Goal: Information Seeking & Learning: Learn about a topic

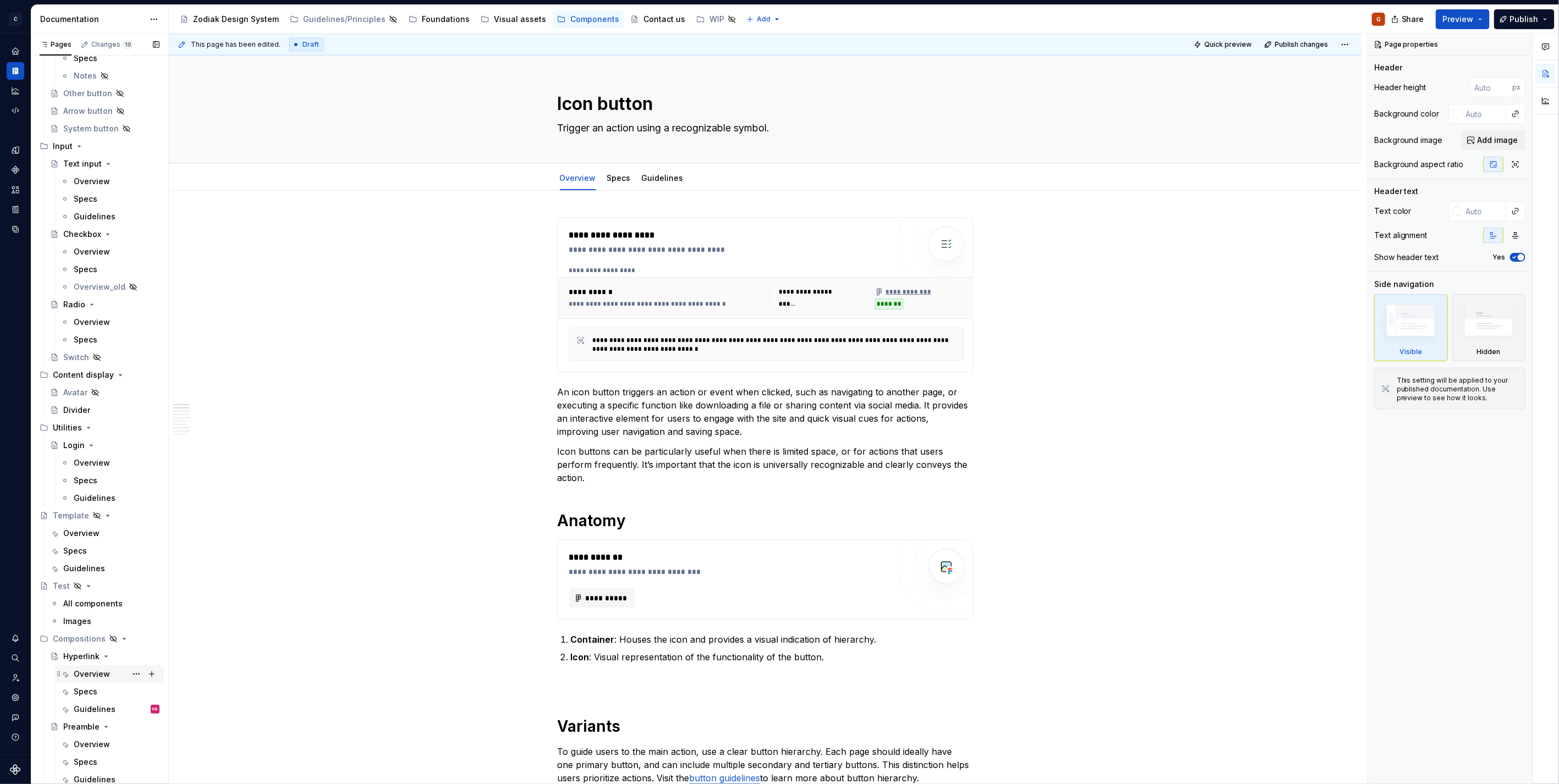
scroll to position [295, 0]
click at [85, 668] on div "Overview" at bounding box center [91, 673] width 36 height 11
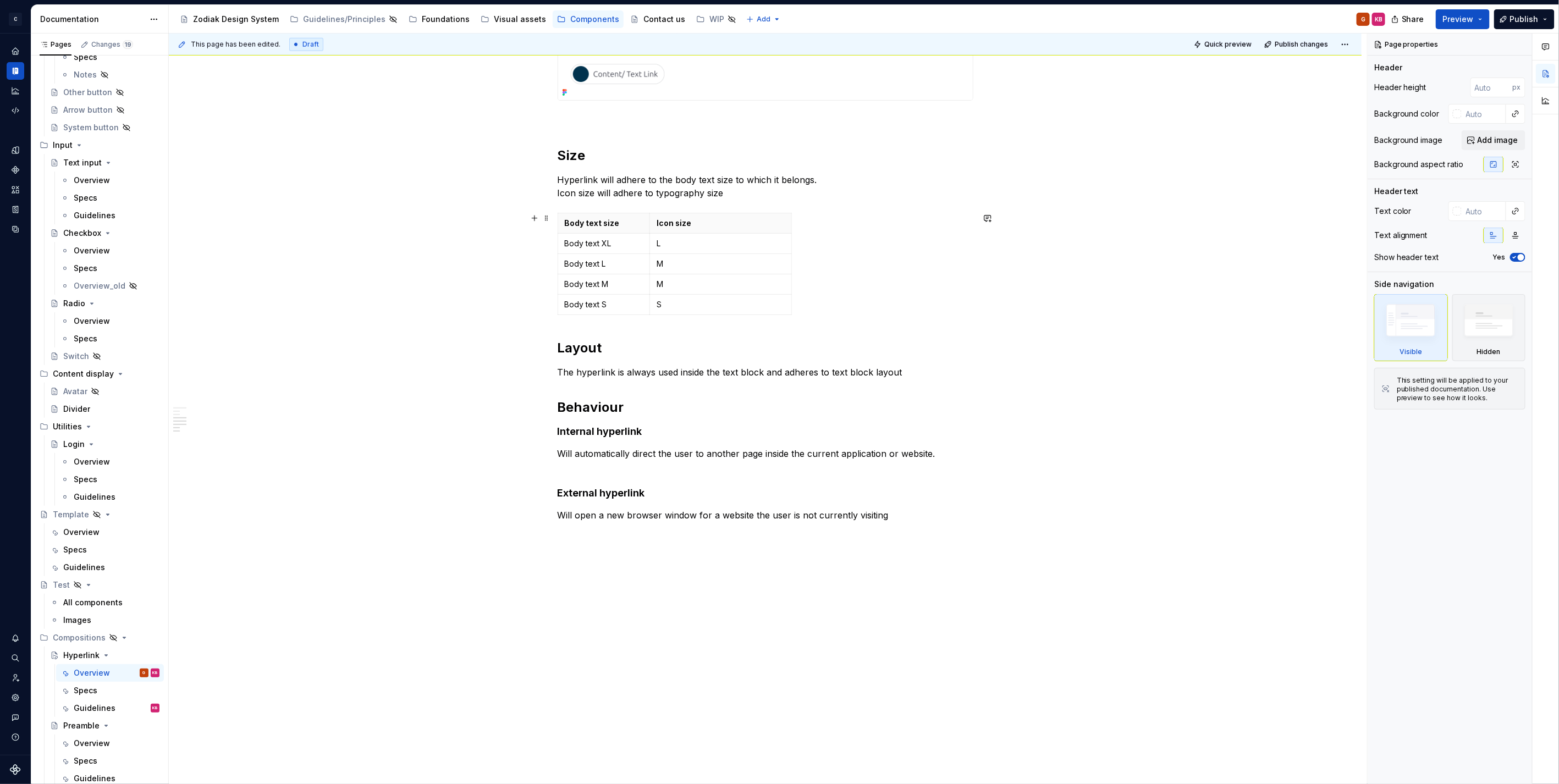
scroll to position [753, 0]
click at [87, 687] on div "Specs" at bounding box center [85, 690] width 24 height 11
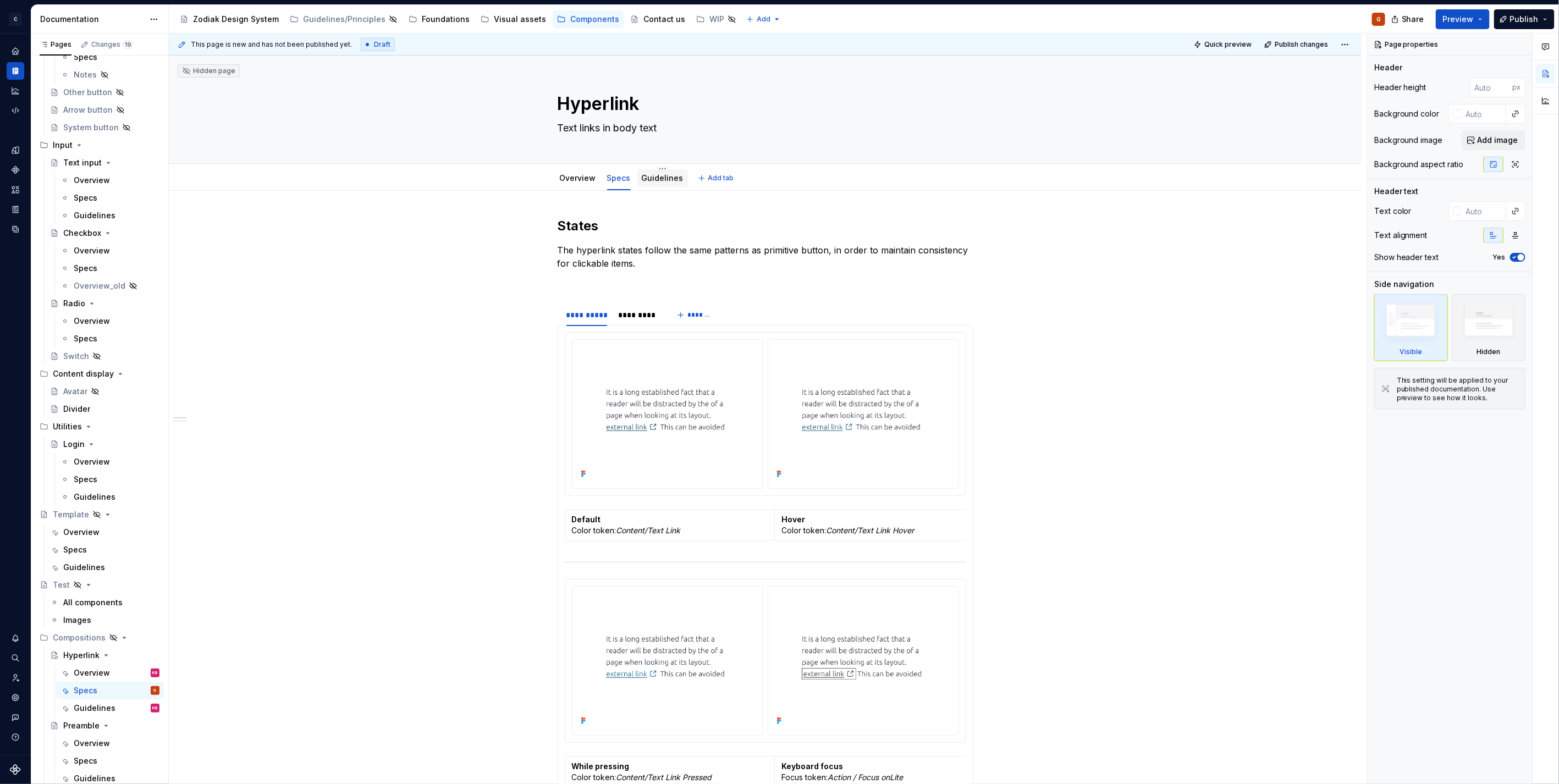
click at [646, 181] on link "Guidelines" at bounding box center [663, 178] width 42 height 10
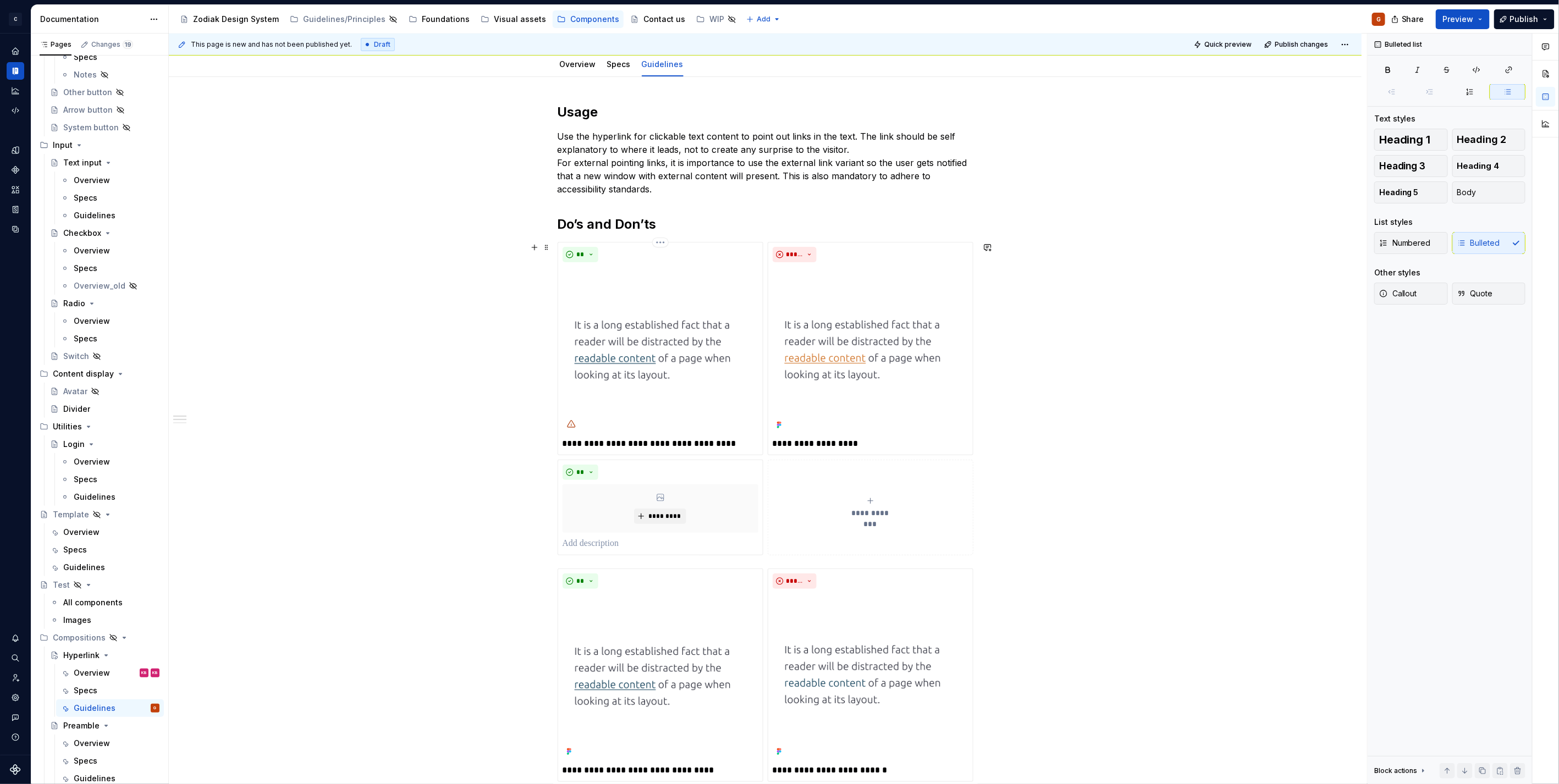
scroll to position [244, 0]
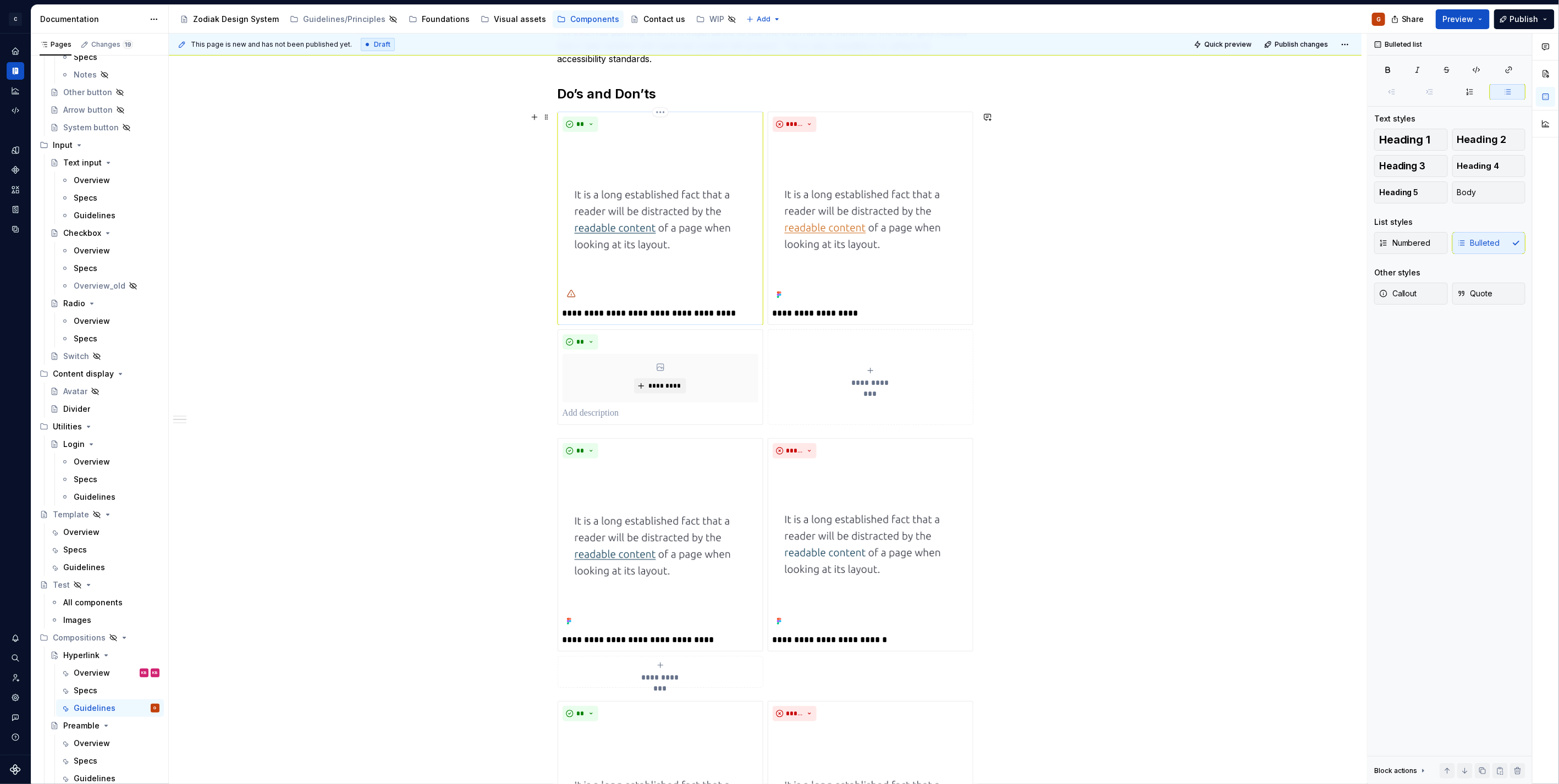
click at [563, 310] on p "**********" at bounding box center [661, 312] width 196 height 13
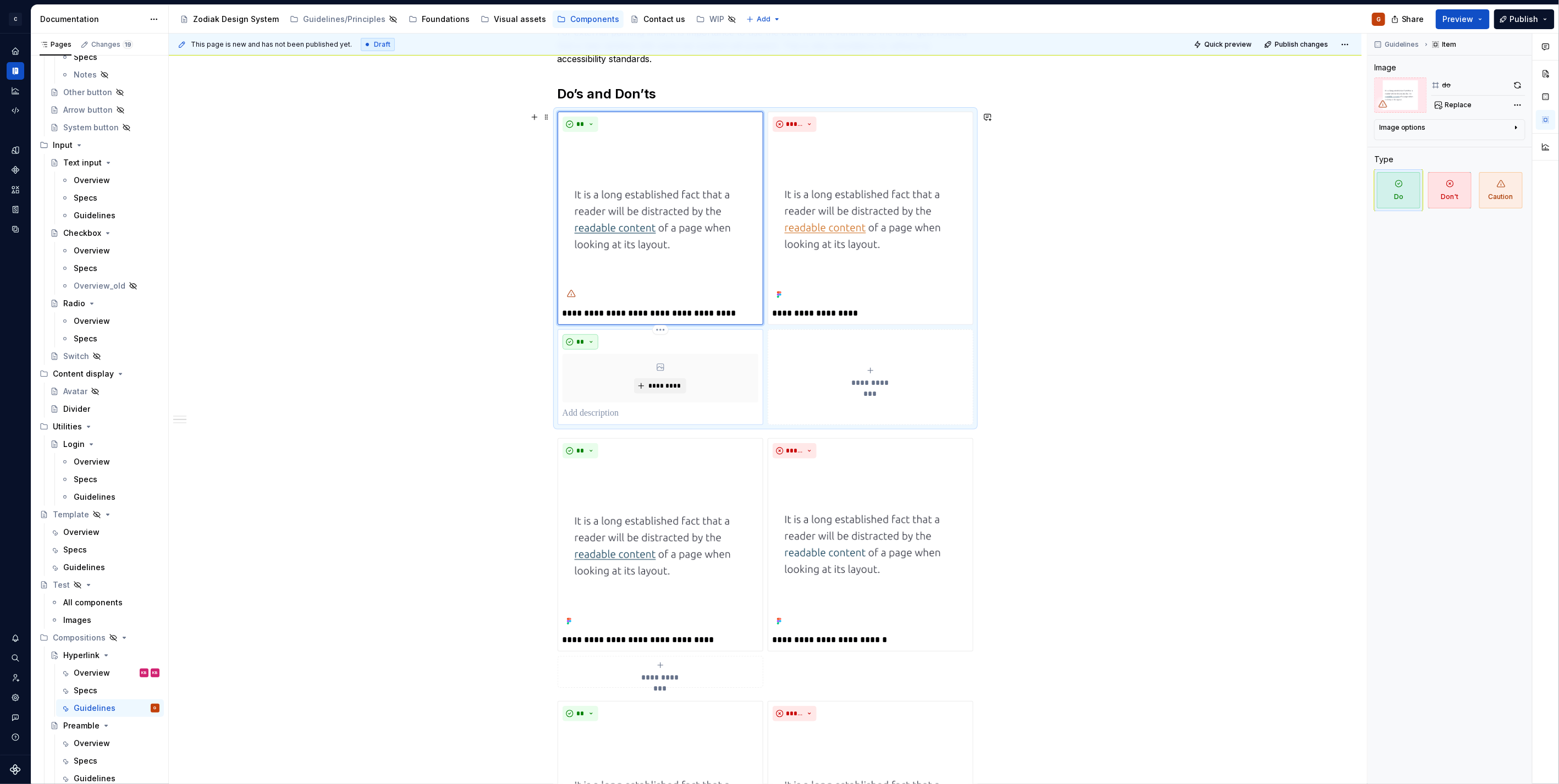
type textarea "*"
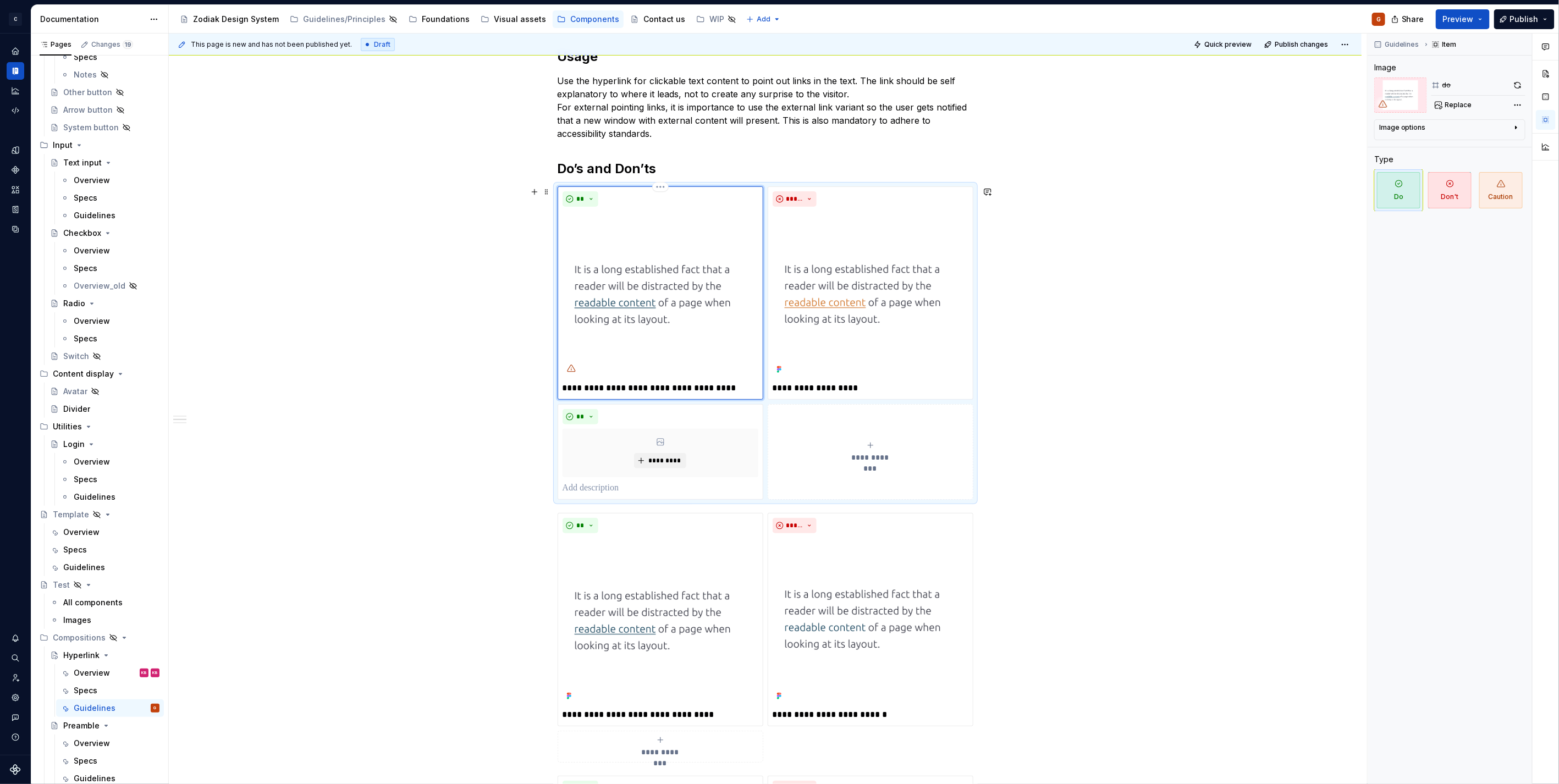
scroll to position [0, 0]
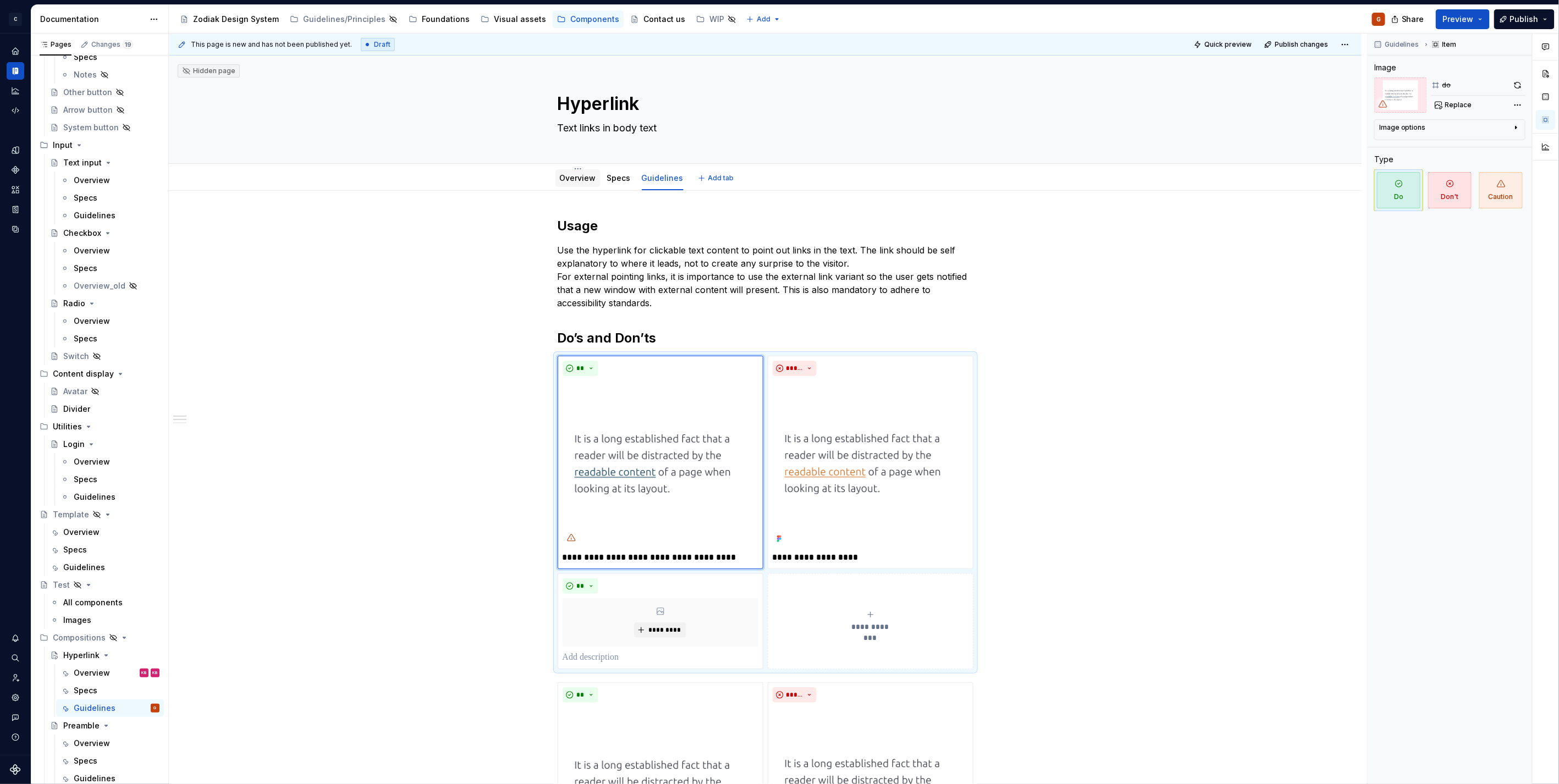
click at [575, 177] on link "Overview" at bounding box center [577, 178] width 36 height 10
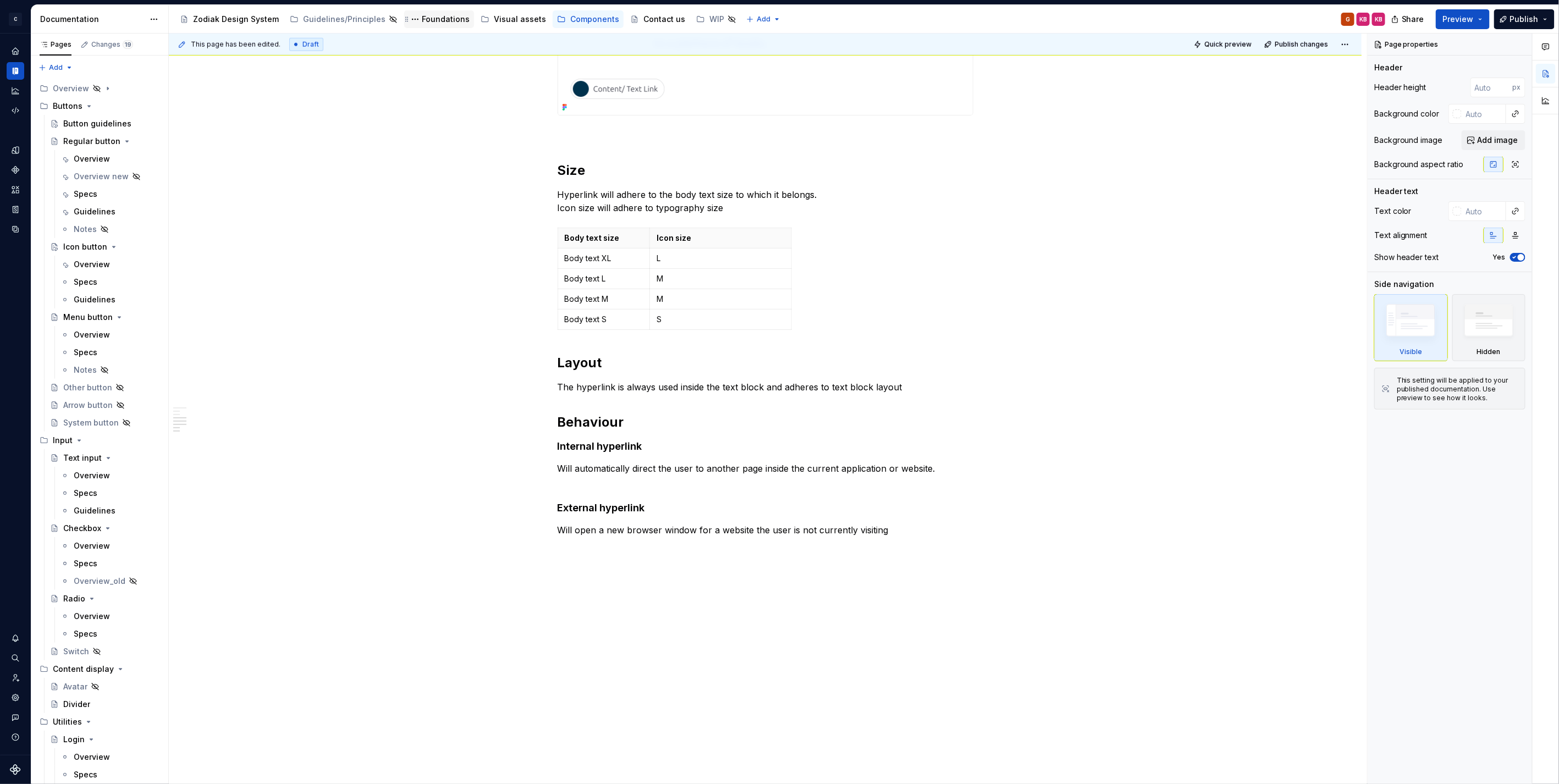
click at [437, 23] on div "Foundations" at bounding box center [446, 19] width 48 height 11
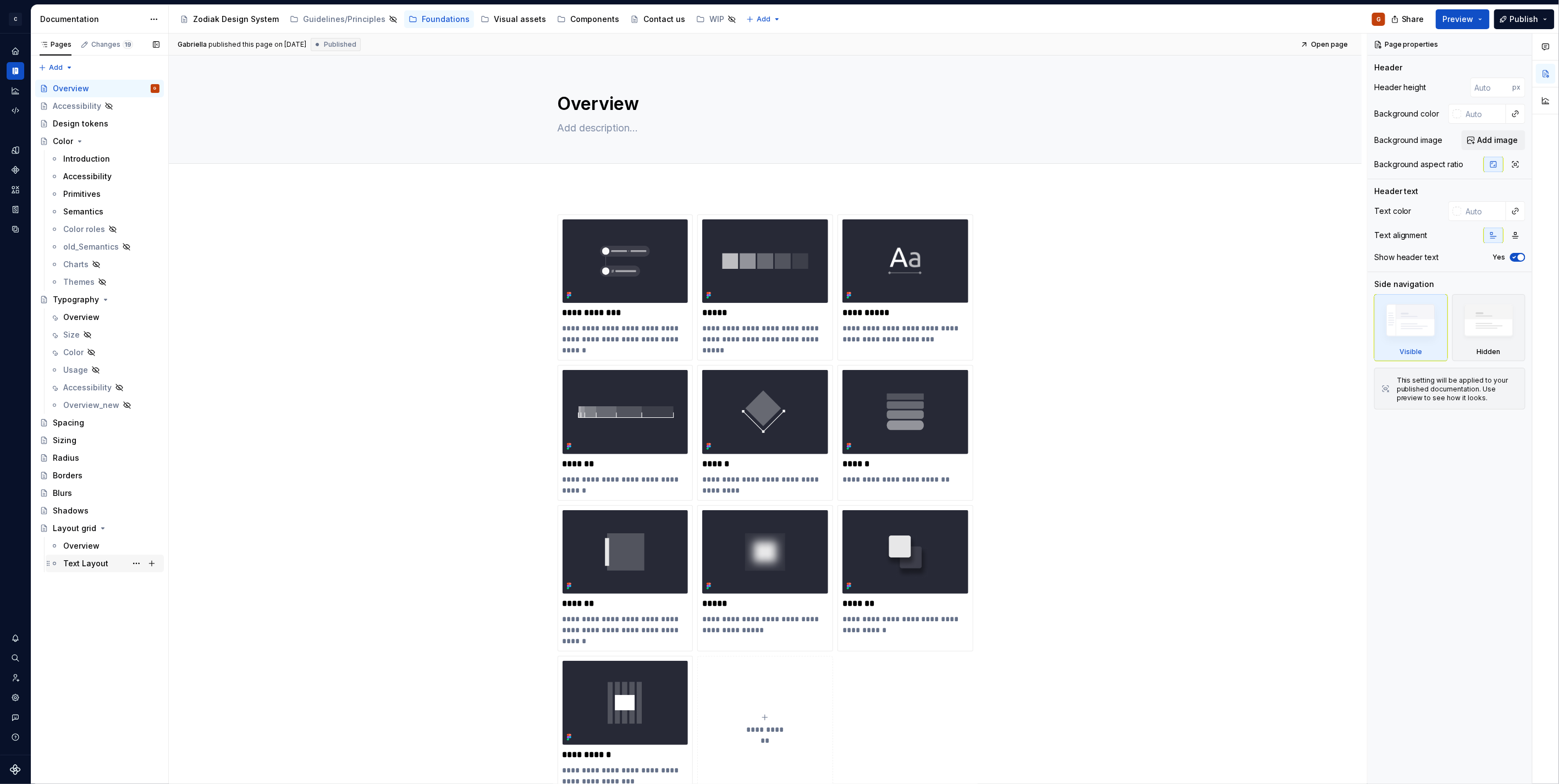
click at [83, 563] on div "Text Layout" at bounding box center [86, 564] width 46 height 11
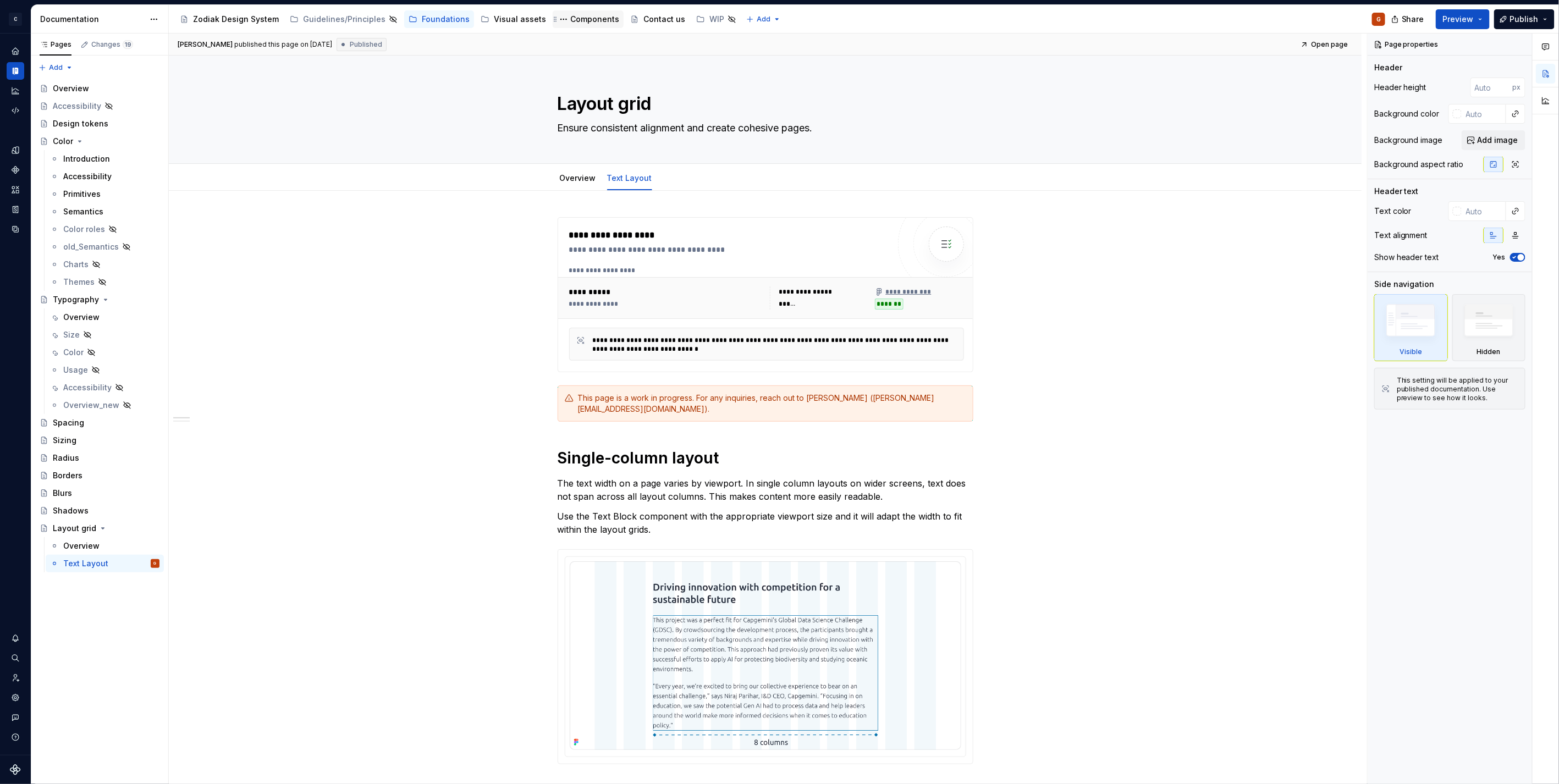
click at [589, 20] on div "Components" at bounding box center [594, 19] width 49 height 11
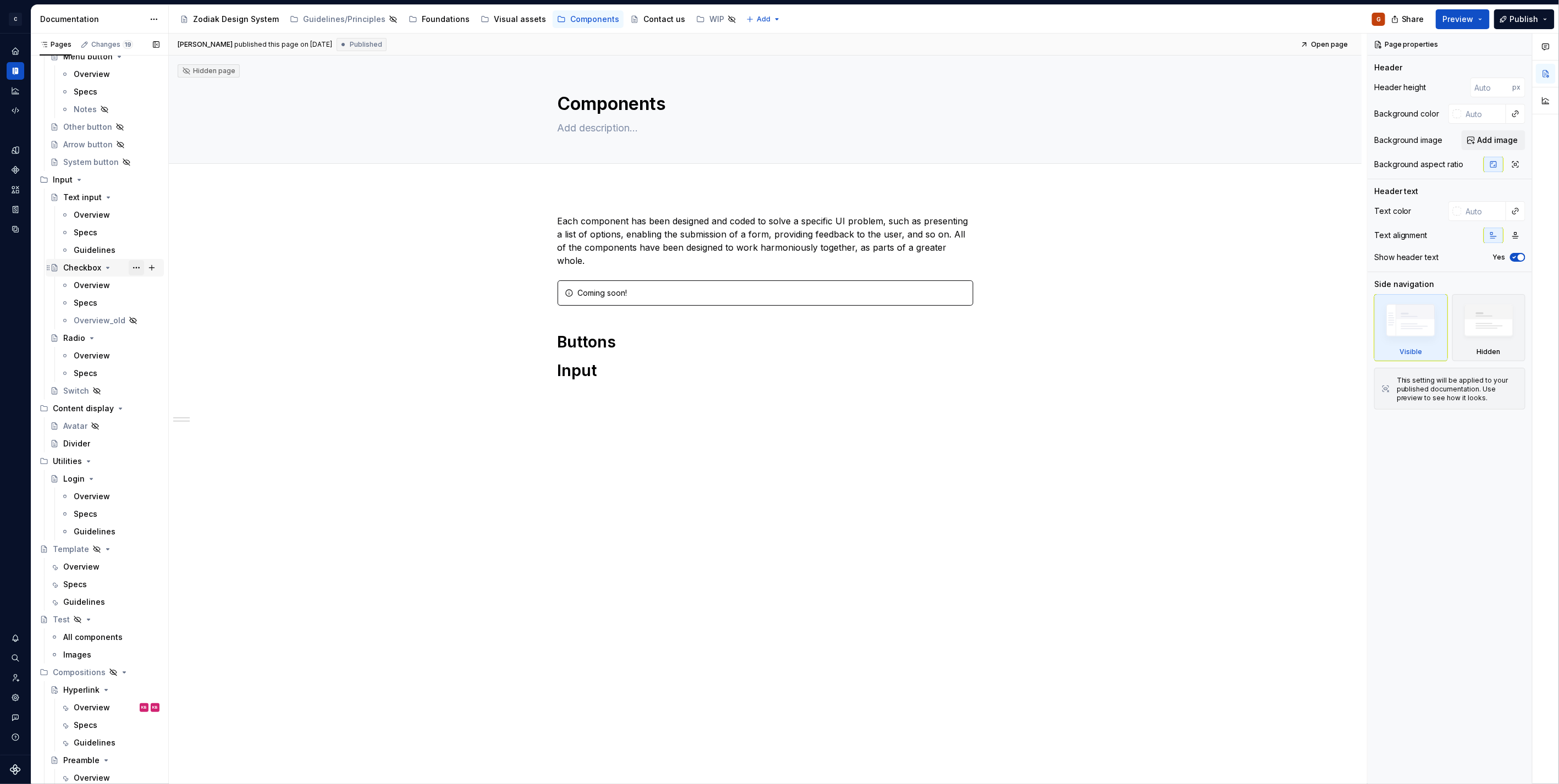
scroll to position [312, 0]
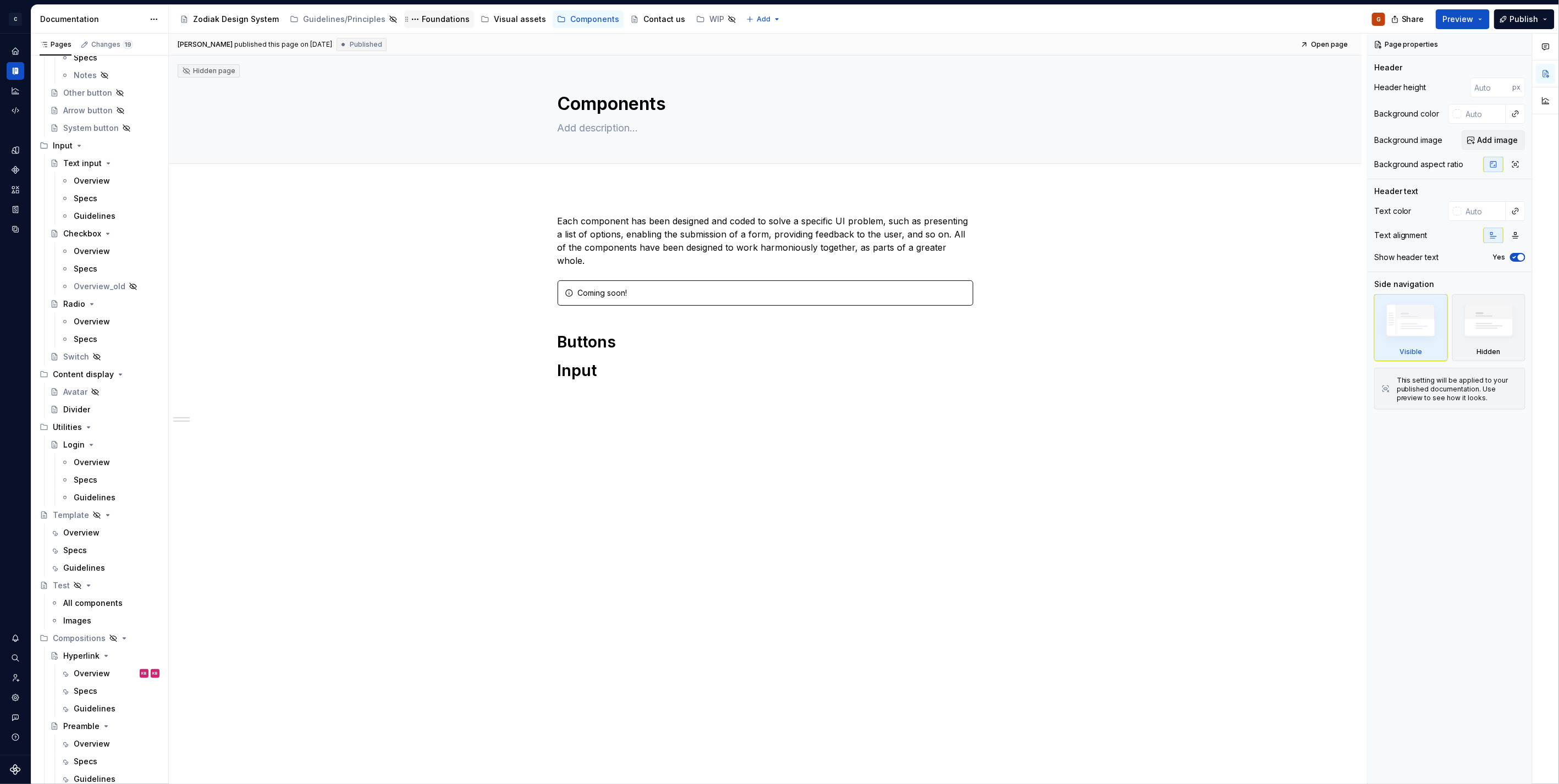
click at [422, 18] on div "Foundations" at bounding box center [446, 19] width 48 height 11
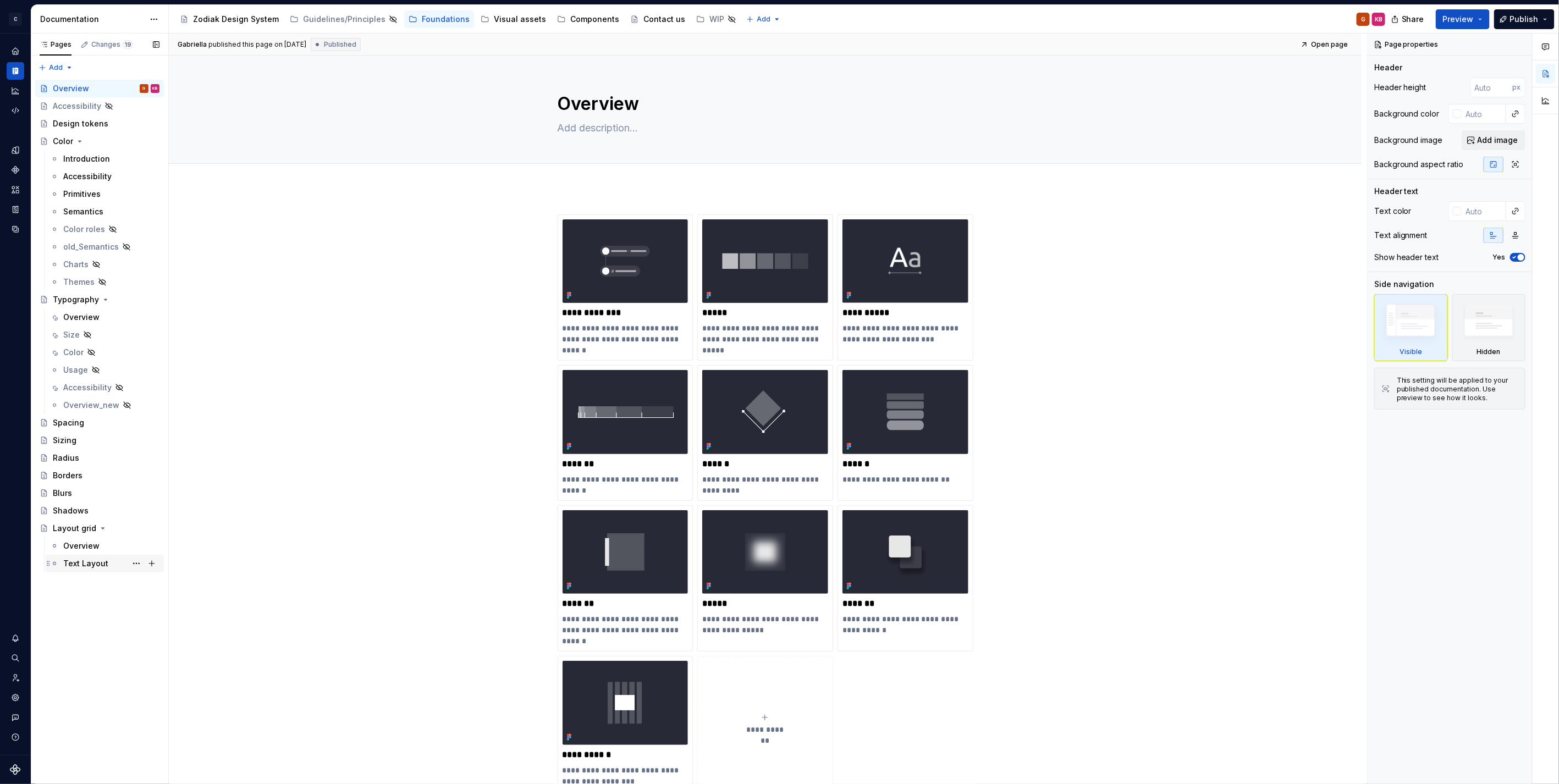
click at [81, 568] on div "Text Layout" at bounding box center [86, 564] width 46 height 11
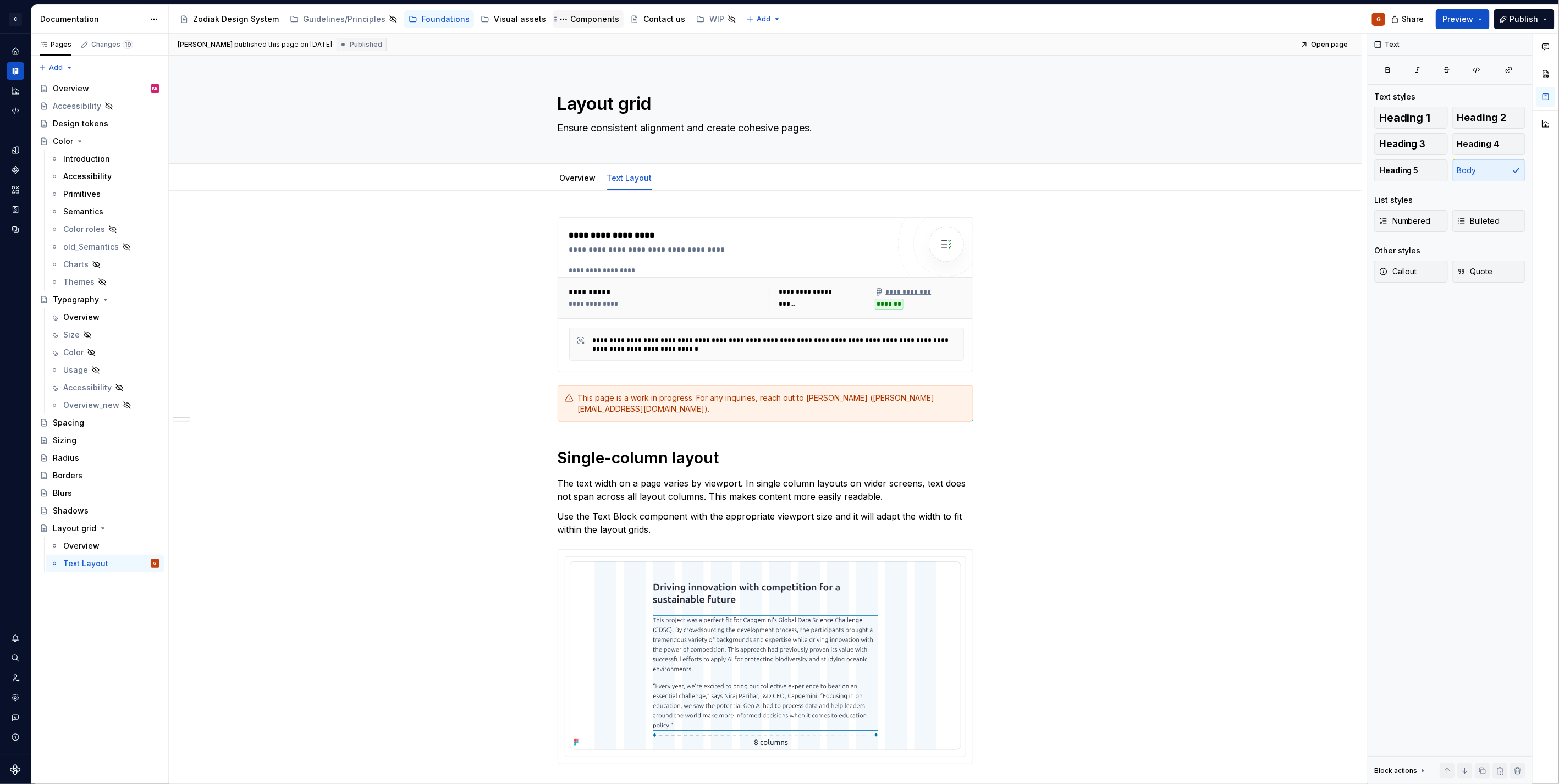
click at [570, 18] on div "Components" at bounding box center [594, 19] width 49 height 11
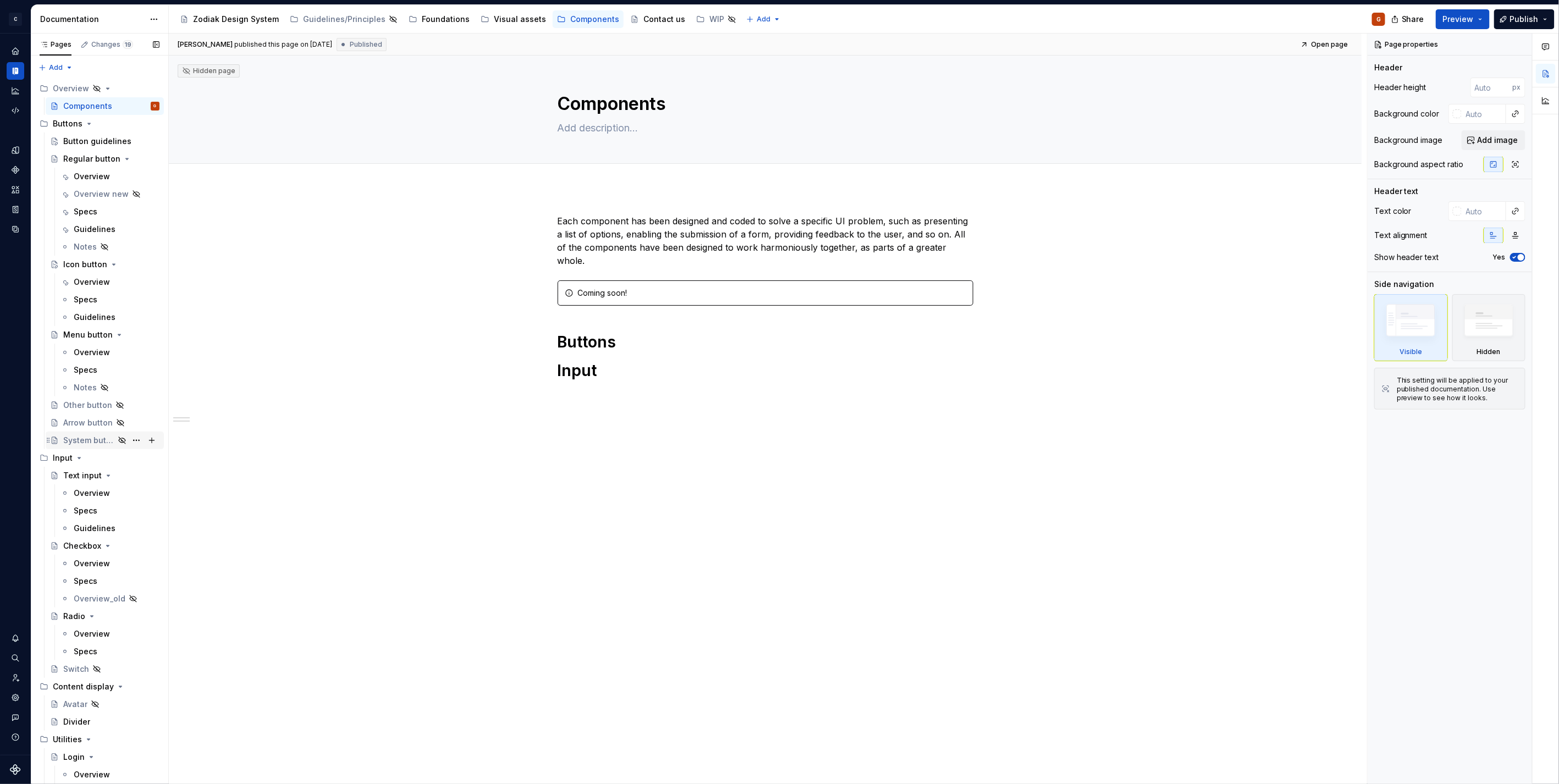
click at [84, 439] on div "System button" at bounding box center [88, 440] width 51 height 11
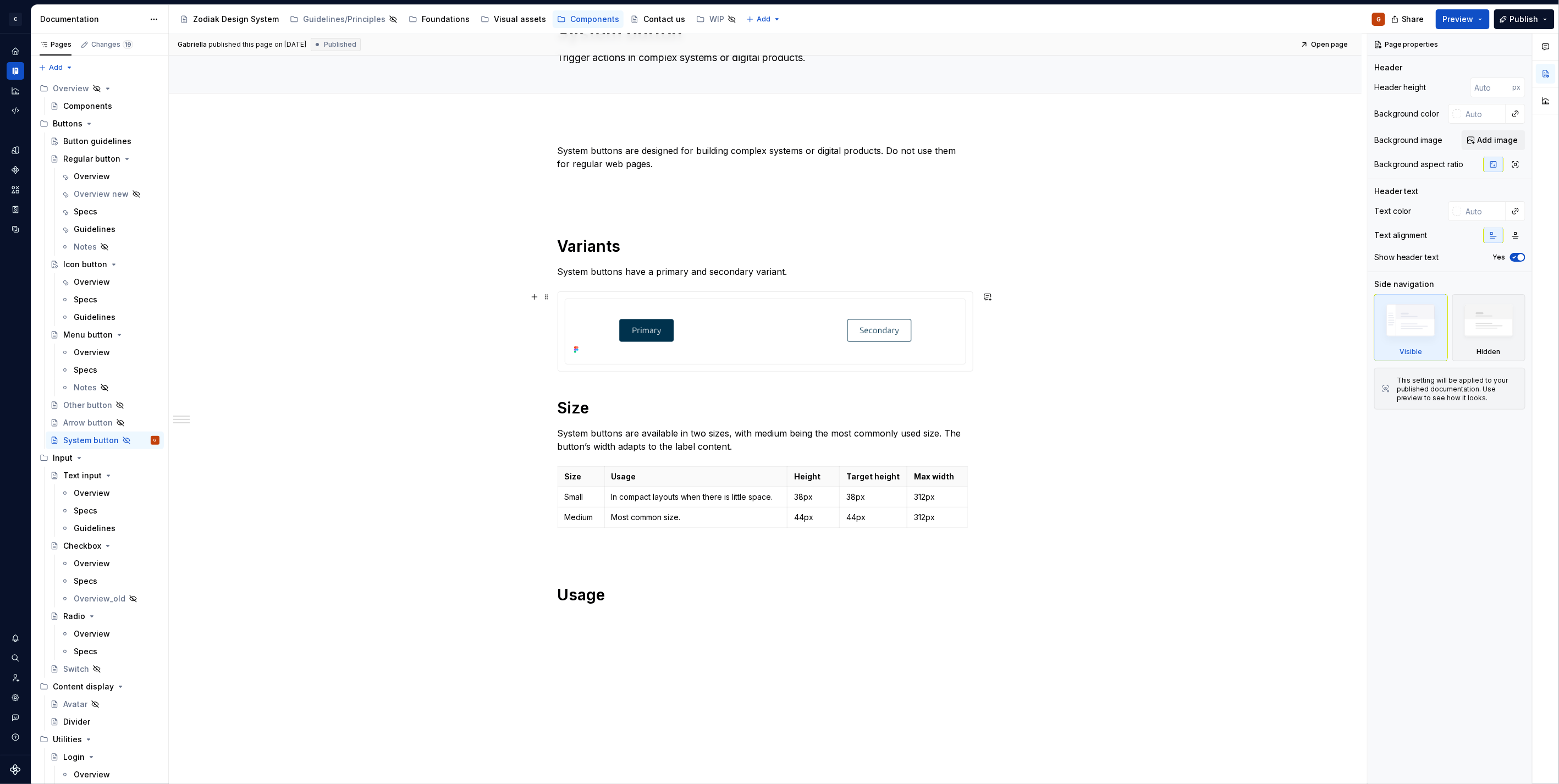
scroll to position [122, 0]
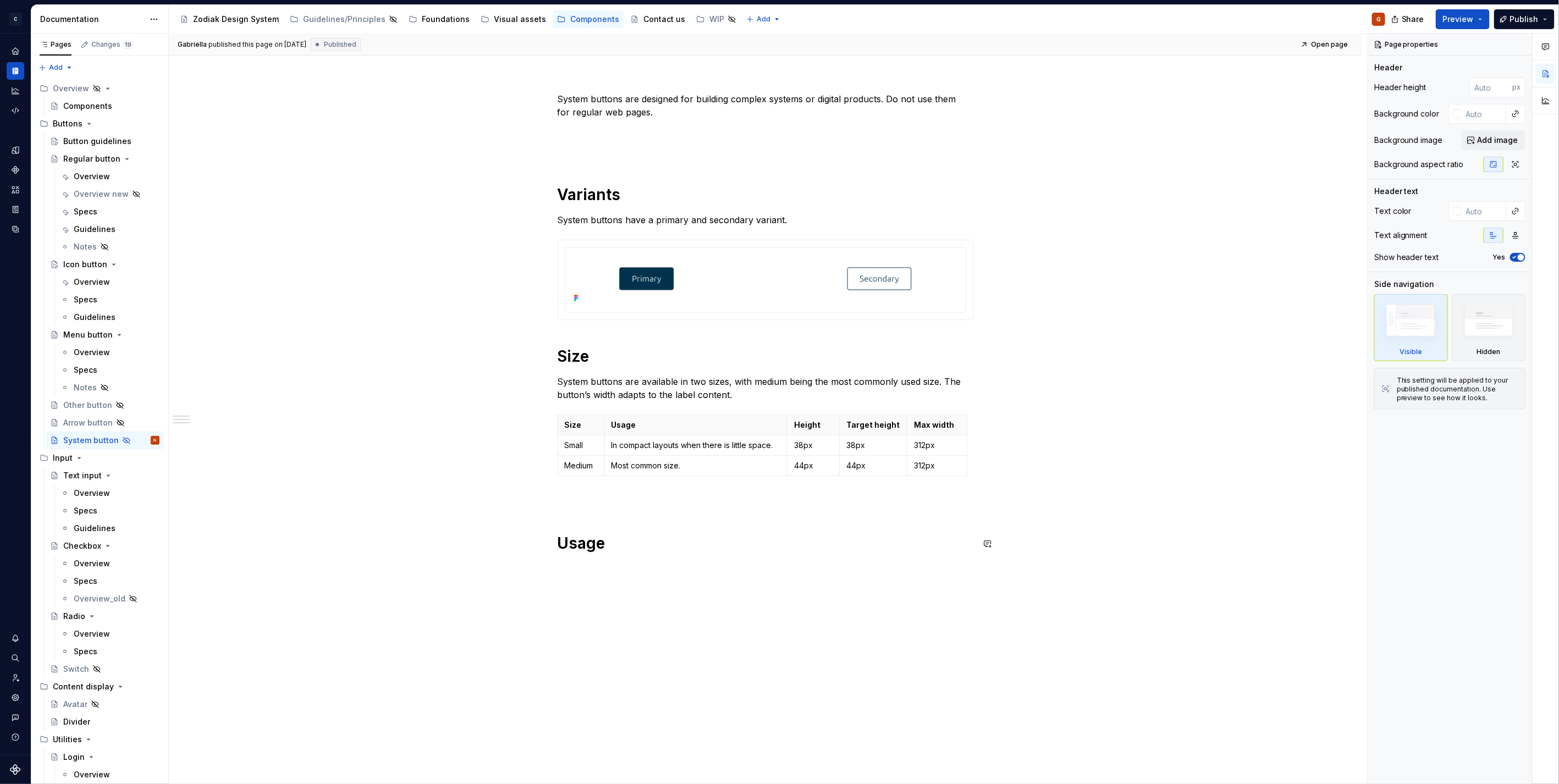
click at [615, 676] on div "System buttons are designed for building complex systems or digital products. D…" at bounding box center [765, 444] width 1192 height 758
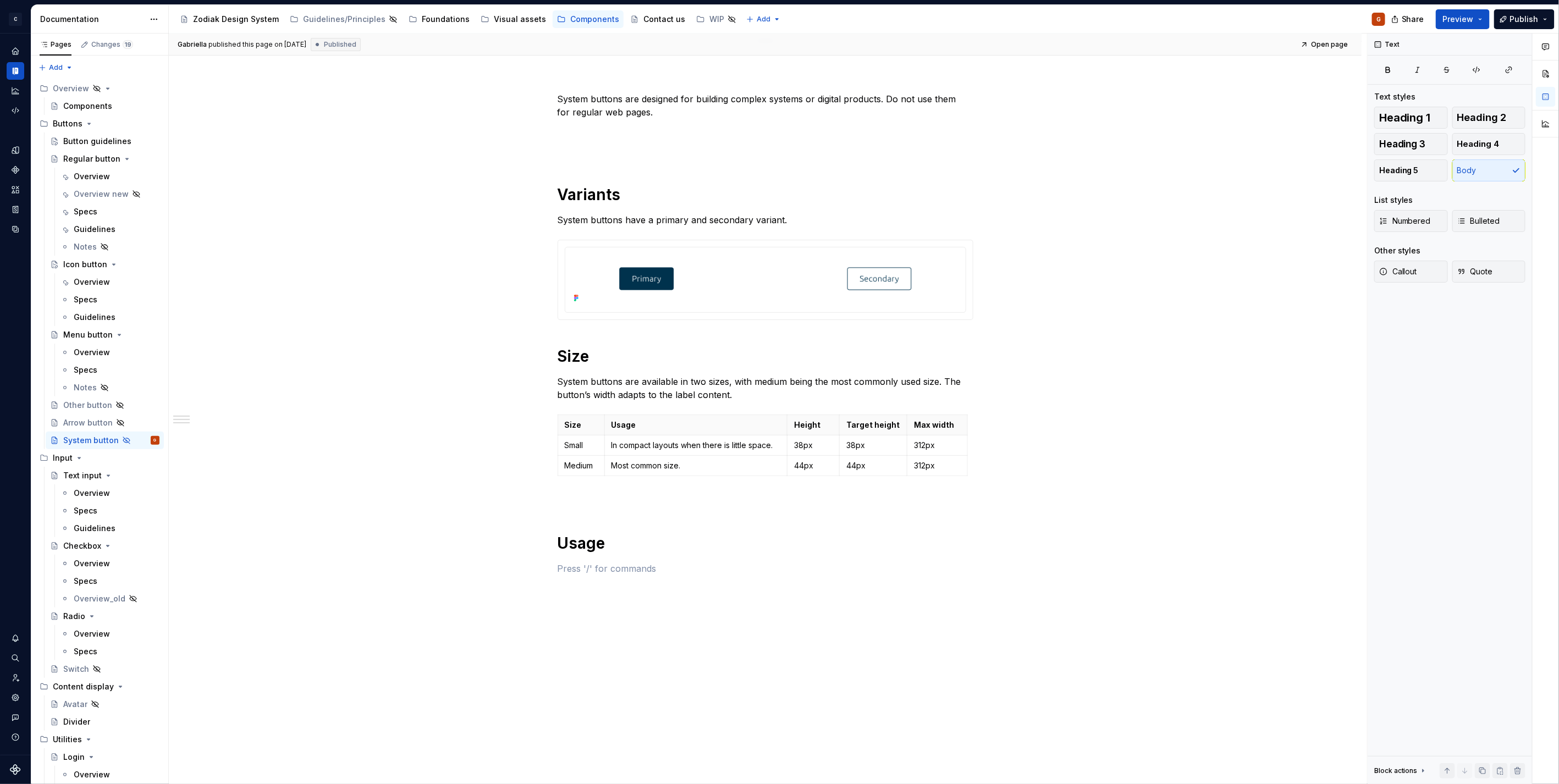
scroll to position [0, 0]
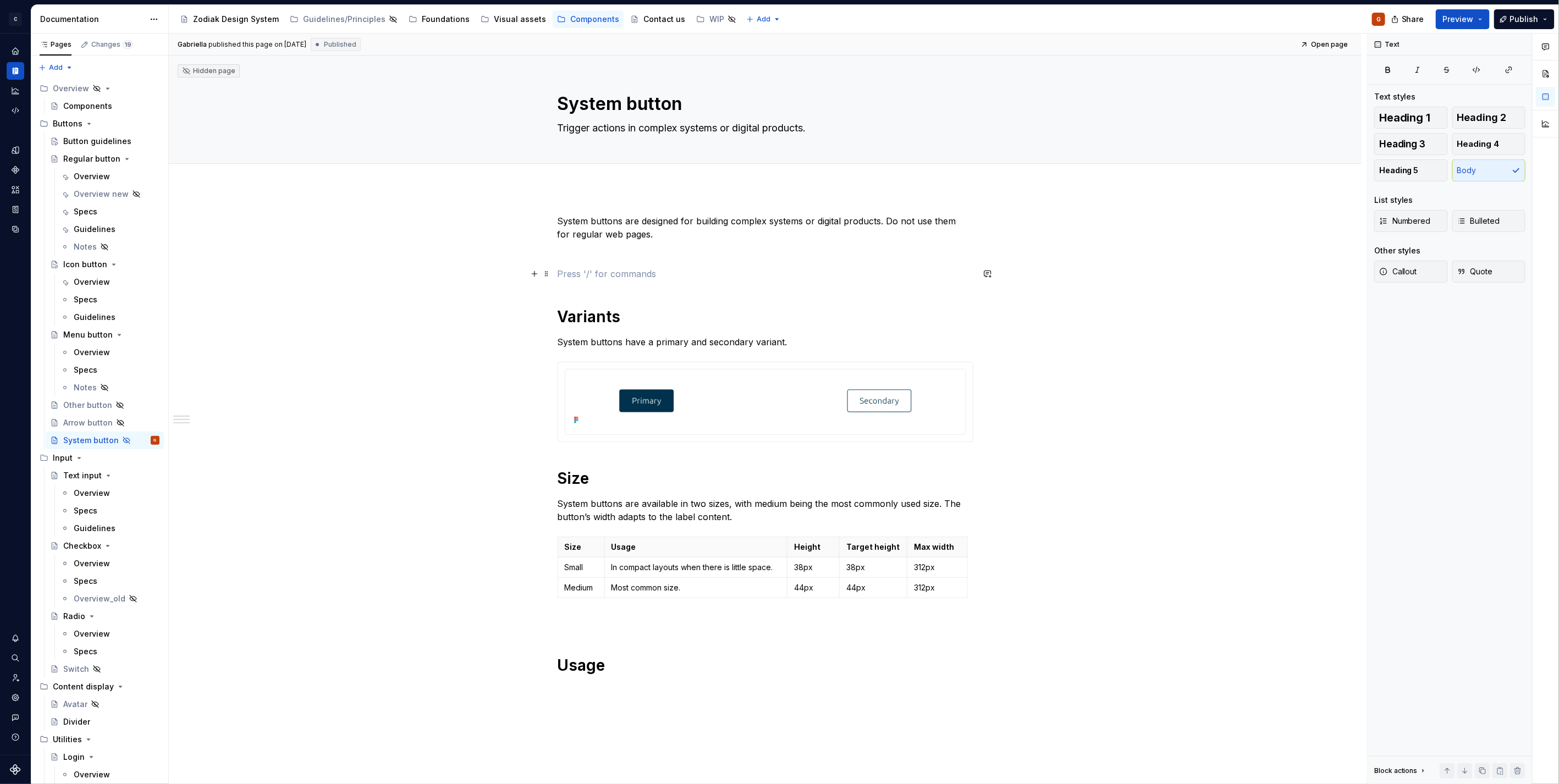
click at [616, 269] on p at bounding box center [765, 273] width 416 height 13
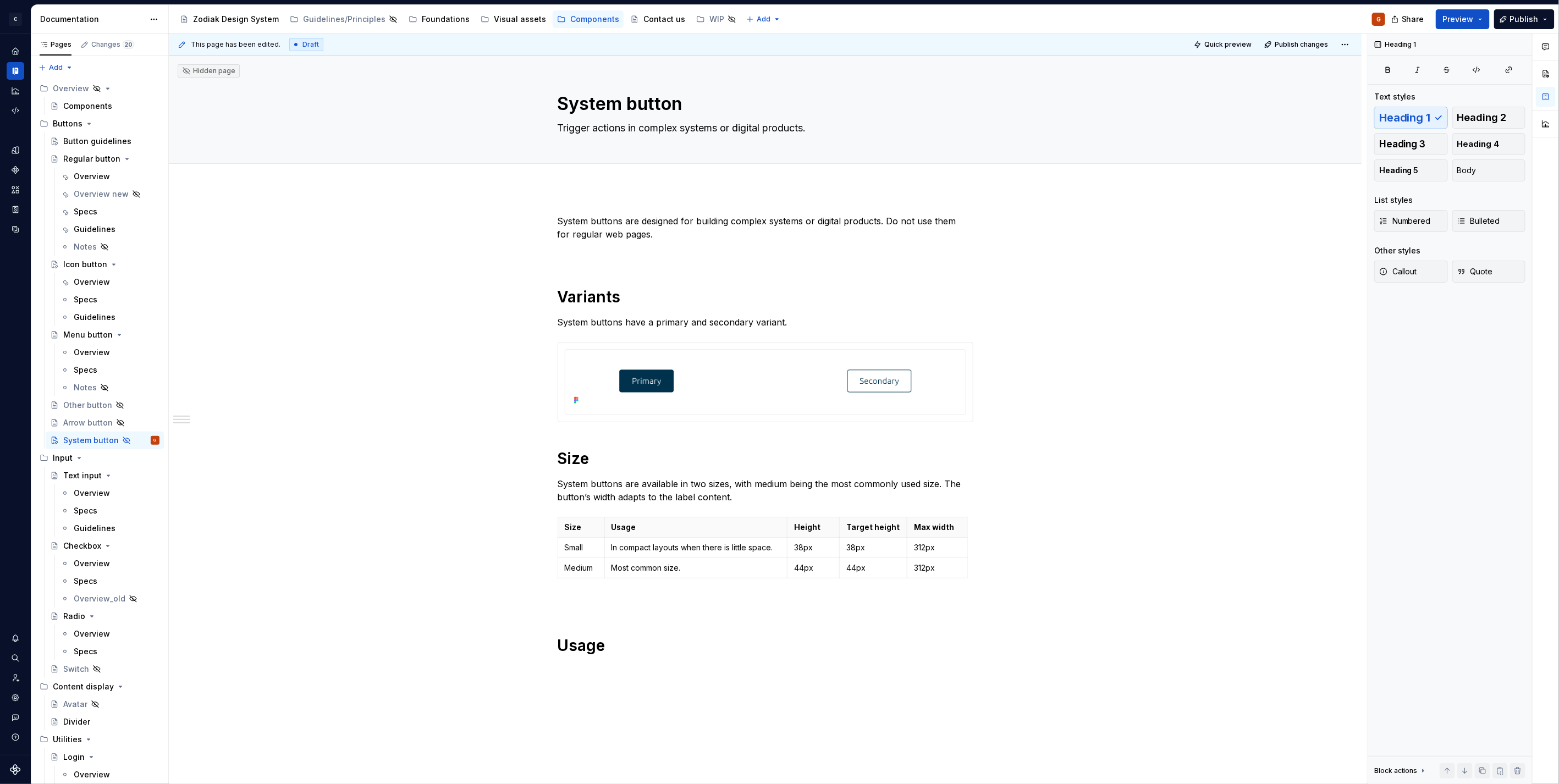
click at [598, 256] on p at bounding box center [765, 254] width 416 height 13
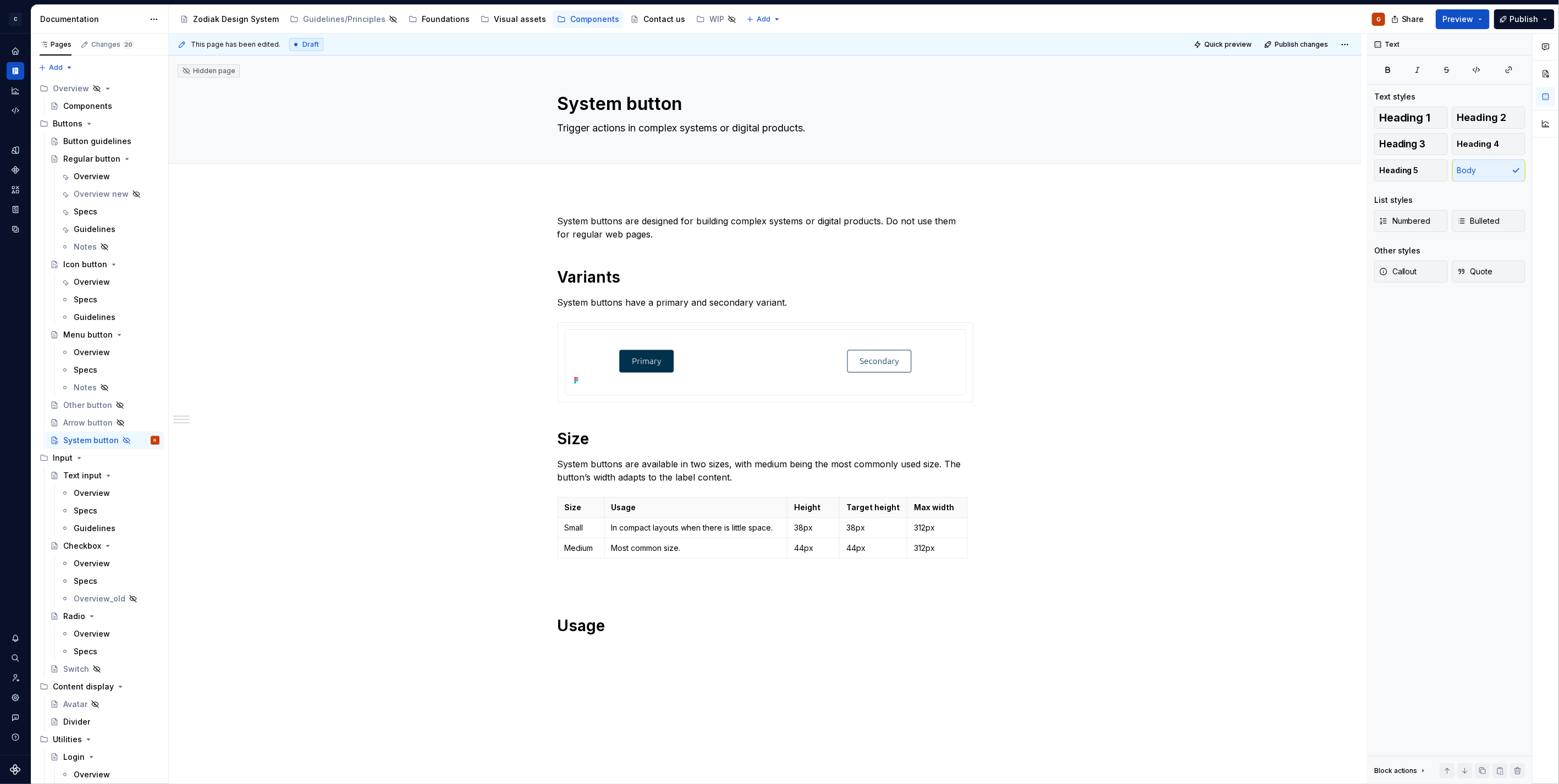
type textarea "*"
